Goal: Information Seeking & Learning: Learn about a topic

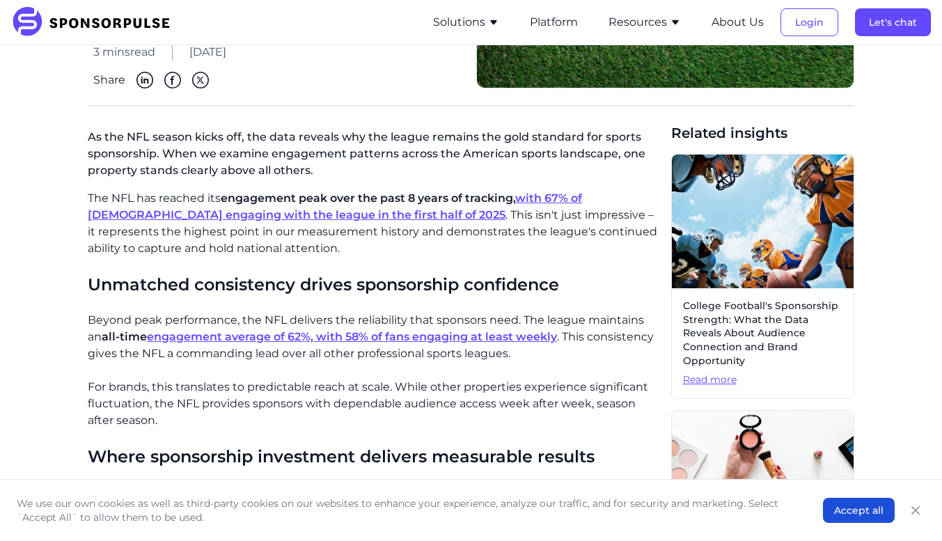
scroll to position [263, 0]
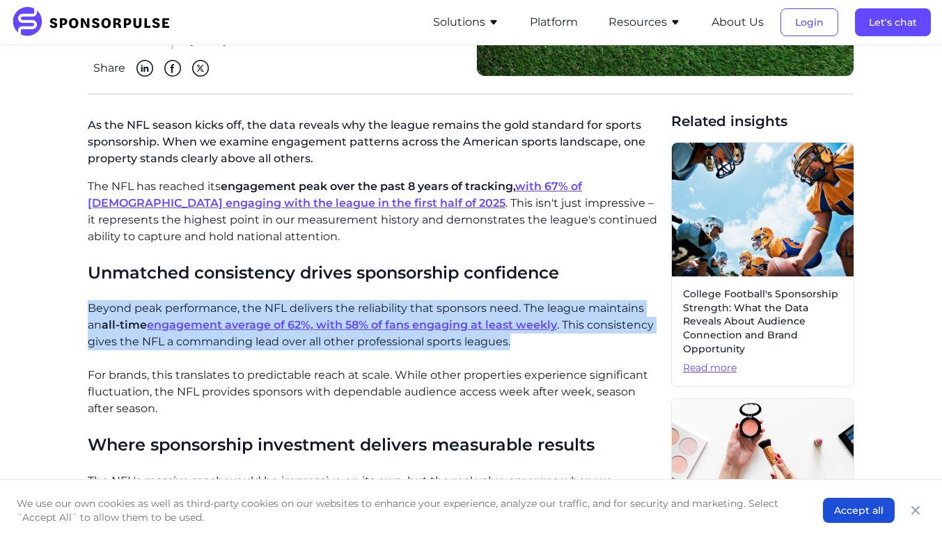
drag, startPoint x: 90, startPoint y: 308, endPoint x: 511, endPoint y: 342, distance: 422.5
click at [511, 342] on p "Beyond peak performance, the NFL delivers the reliability that sponsors need. T…" at bounding box center [374, 325] width 572 height 50
copy p "Beyond peak performance, the NFL delivers the reliability that sponsors need. T…"
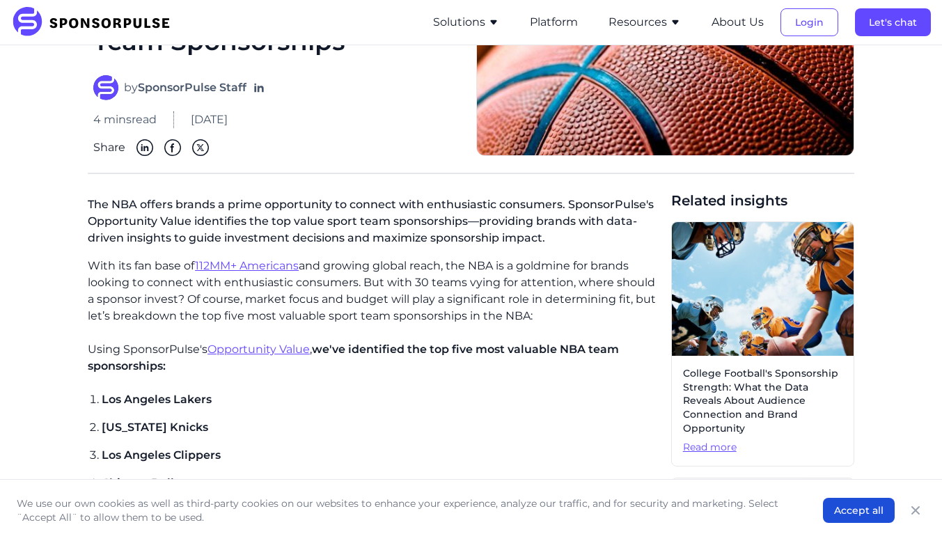
scroll to position [214, 0]
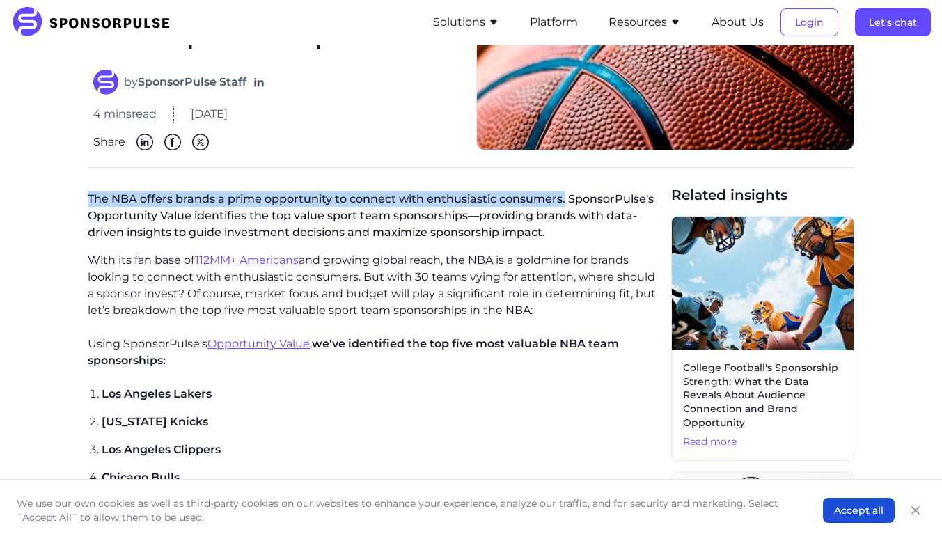
drag, startPoint x: 90, startPoint y: 199, endPoint x: 563, endPoint y: 207, distance: 473.4
click at [563, 207] on p "The NBA offers brands a prime opportunity to connect with enthusiastic consumer…" at bounding box center [374, 218] width 572 height 67
copy p "The NBA offers brands a prime opportunity to connect with enthusiastic consumer…"
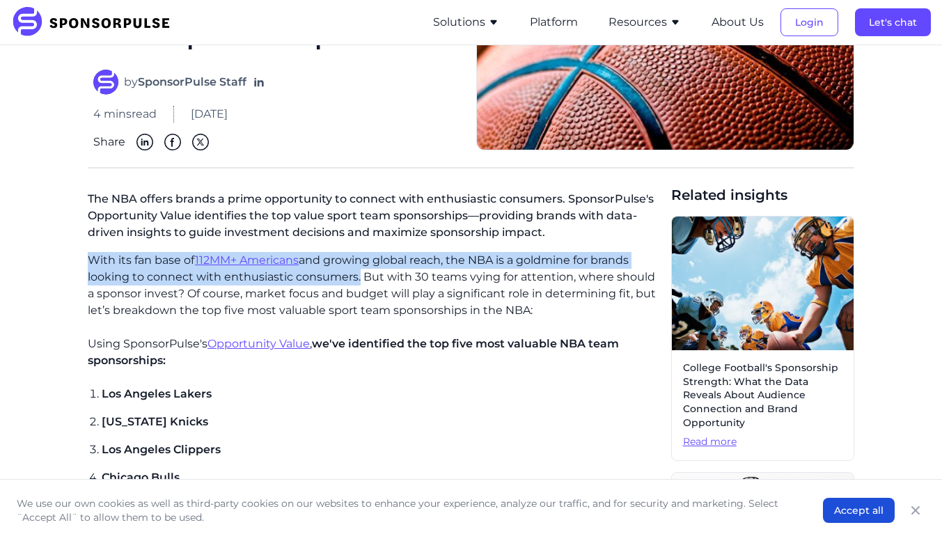
drag, startPoint x: 88, startPoint y: 262, endPoint x: 354, endPoint y: 272, distance: 266.1
click at [354, 272] on p "With its fan base of 112MM+ Americans and growing global reach, the NBA is a go…" at bounding box center [374, 285] width 572 height 67
copy p "With its fan base of 112MM+ Americans and growing global reach, the NBA is a go…"
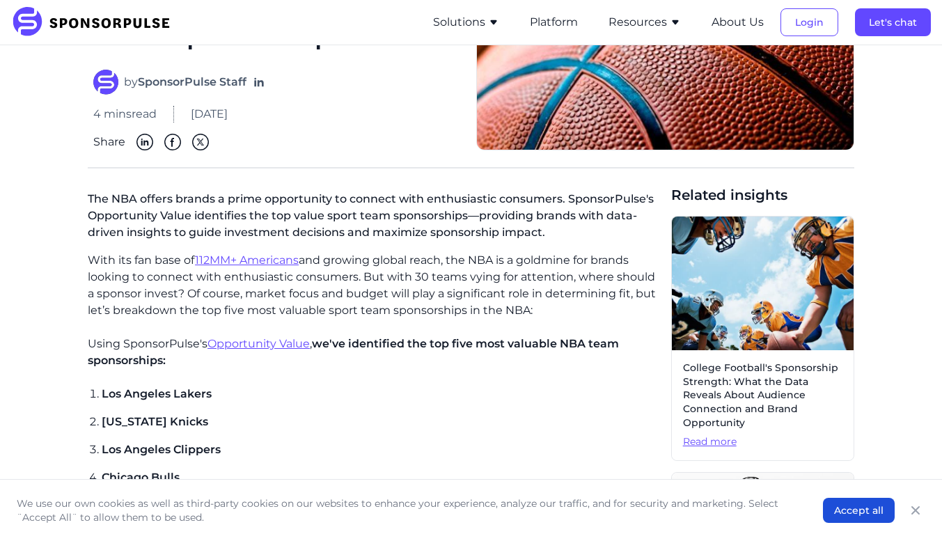
click at [586, 314] on p "With its fan base of 112MM+ Americans and growing global reach, the NBA is a go…" at bounding box center [374, 285] width 572 height 67
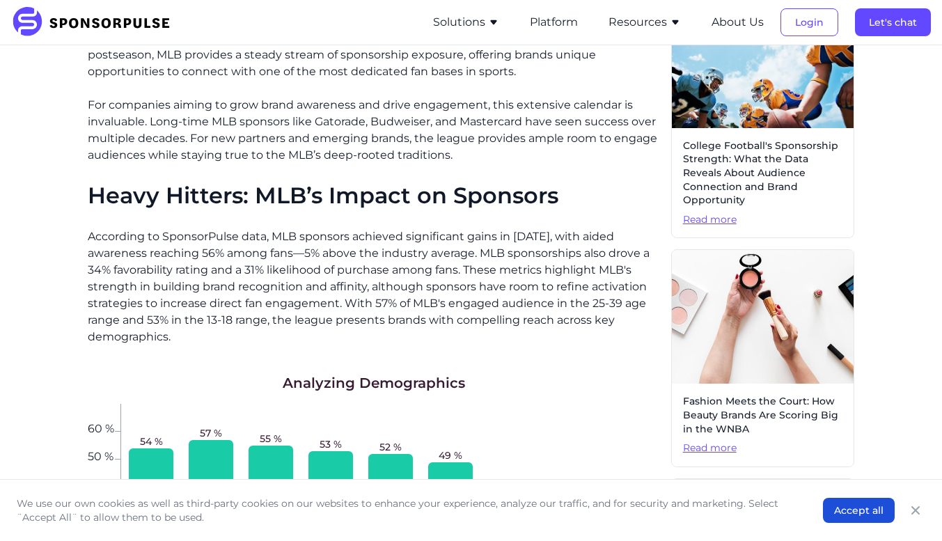
scroll to position [371, 0]
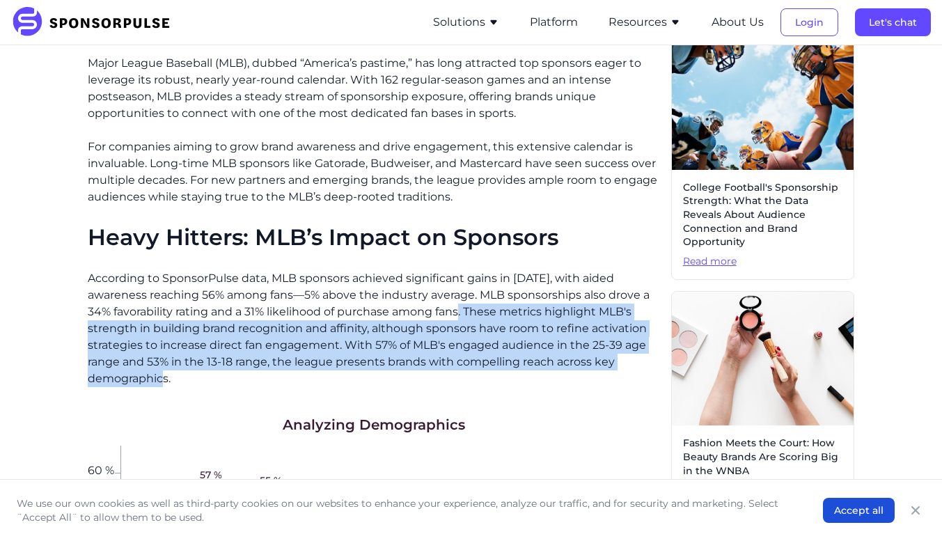
drag, startPoint x: 466, startPoint y: 312, endPoint x: 366, endPoint y: 372, distance: 116.7
click at [366, 372] on p "According to SponsorPulse data, MLB sponsors achieved significant gains in [DAT…" at bounding box center [374, 328] width 572 height 117
click at [385, 351] on p "According to SponsorPulse data, MLB sponsors achieved significant gains in [DAT…" at bounding box center [374, 328] width 572 height 117
drag, startPoint x: 469, startPoint y: 312, endPoint x: 373, endPoint y: 372, distance: 113.2
click at [373, 372] on p "According to SponsorPulse data, MLB sponsors achieved significant gains in [DAT…" at bounding box center [374, 328] width 572 height 117
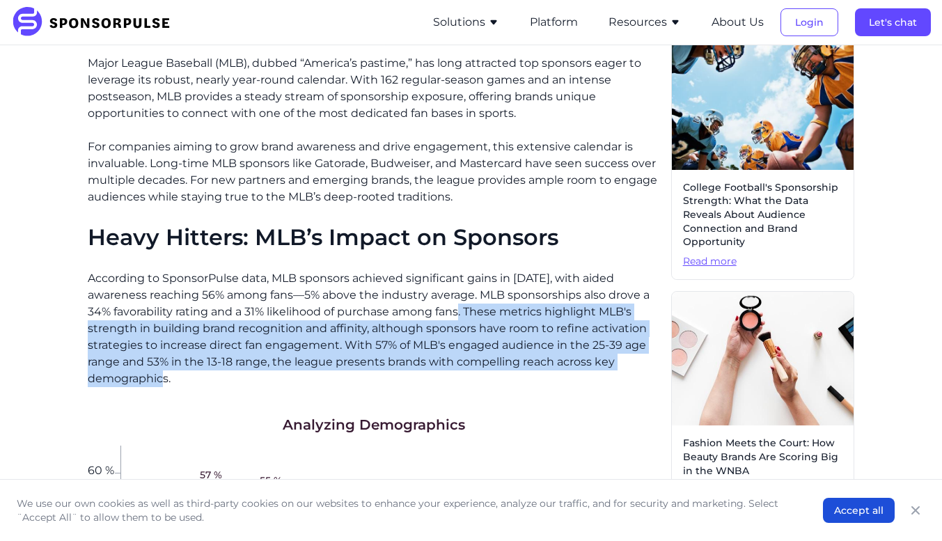
copy p "These metrics highlight MLB's strength in building brand recognition and affini…"
